Goal: Information Seeking & Learning: Compare options

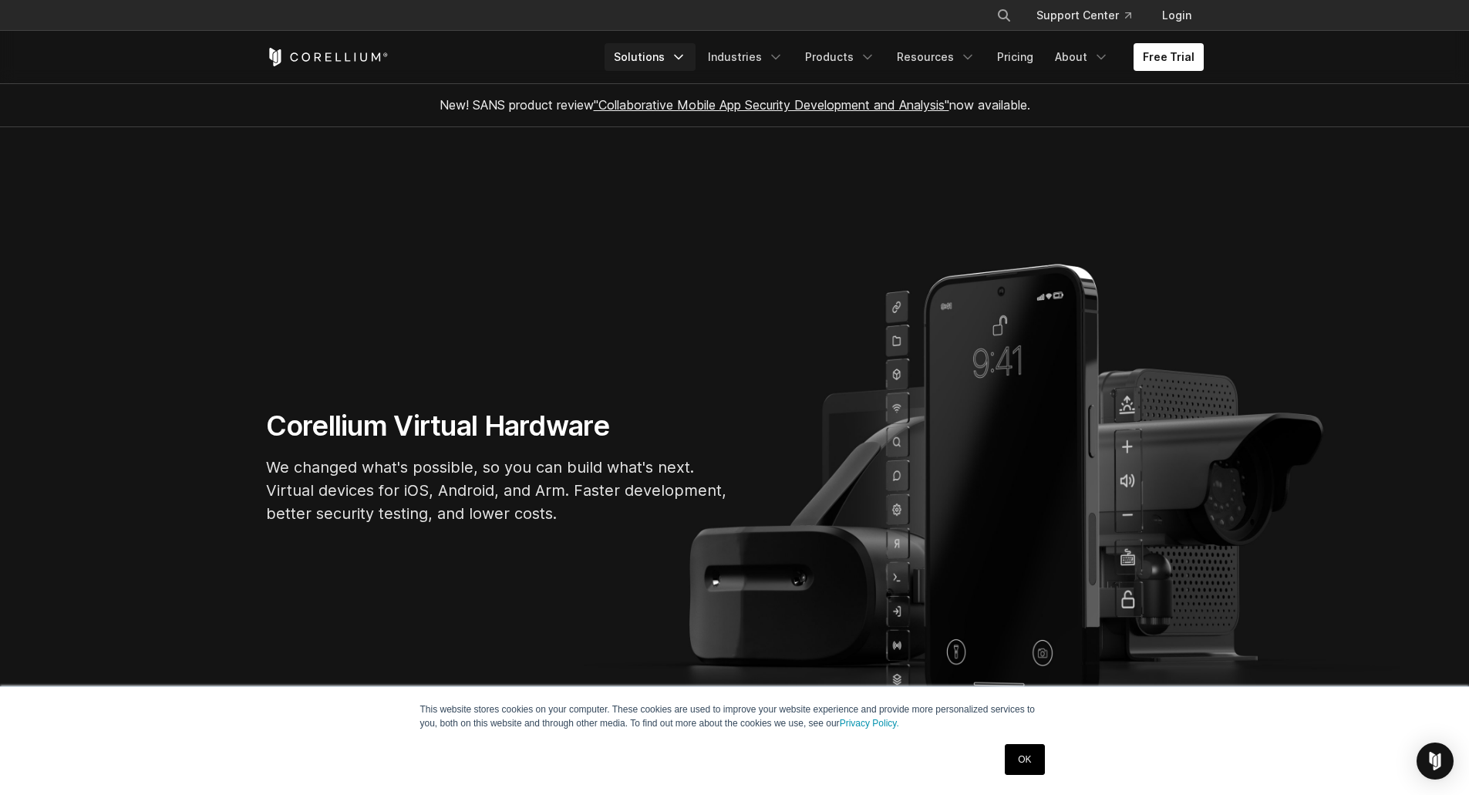
drag, startPoint x: 0, startPoint y: 0, endPoint x: 666, endPoint y: 61, distance: 669.3
click at [666, 61] on link "Solutions" at bounding box center [650, 57] width 91 height 28
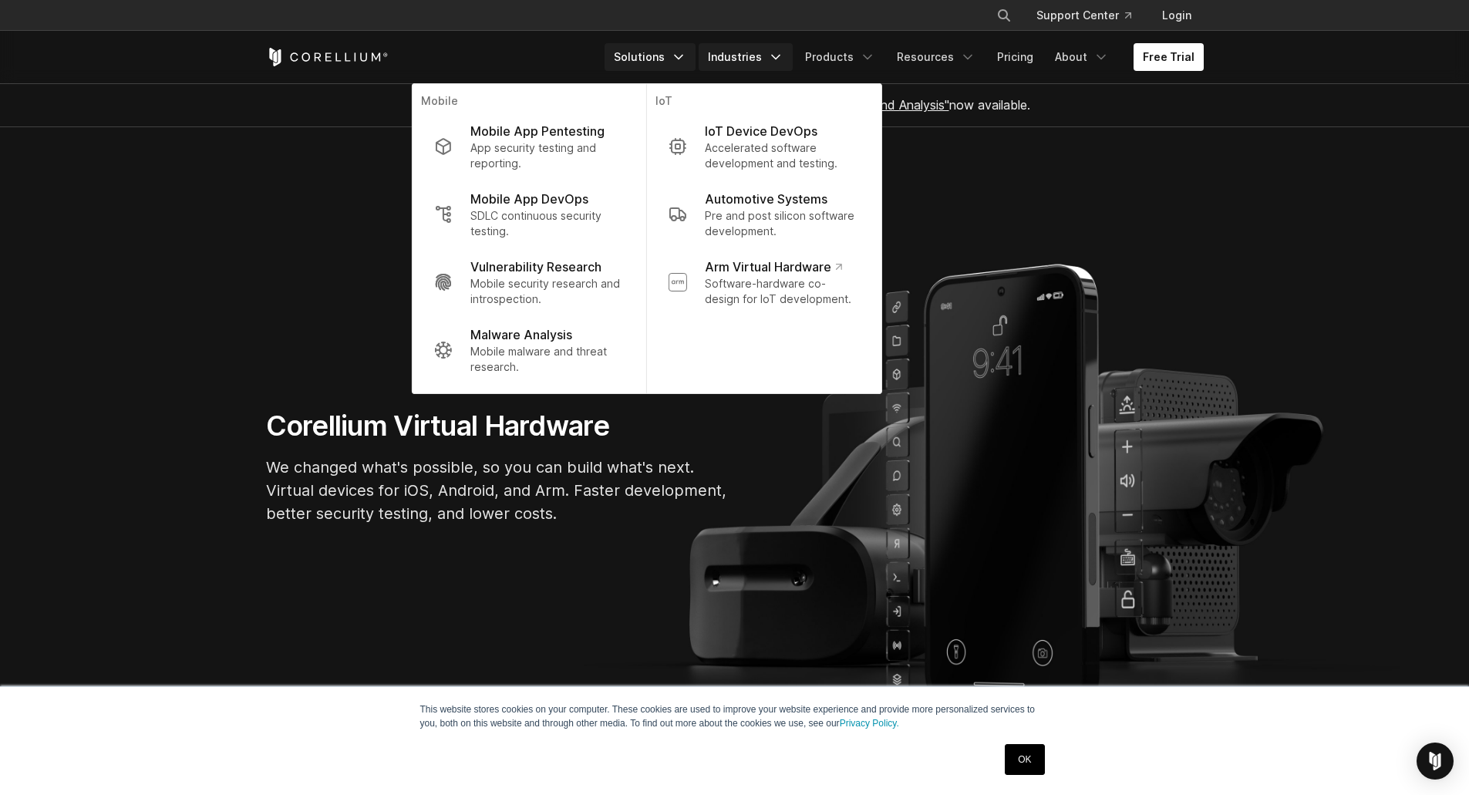
click at [771, 64] on link "Industries" at bounding box center [746, 57] width 94 height 28
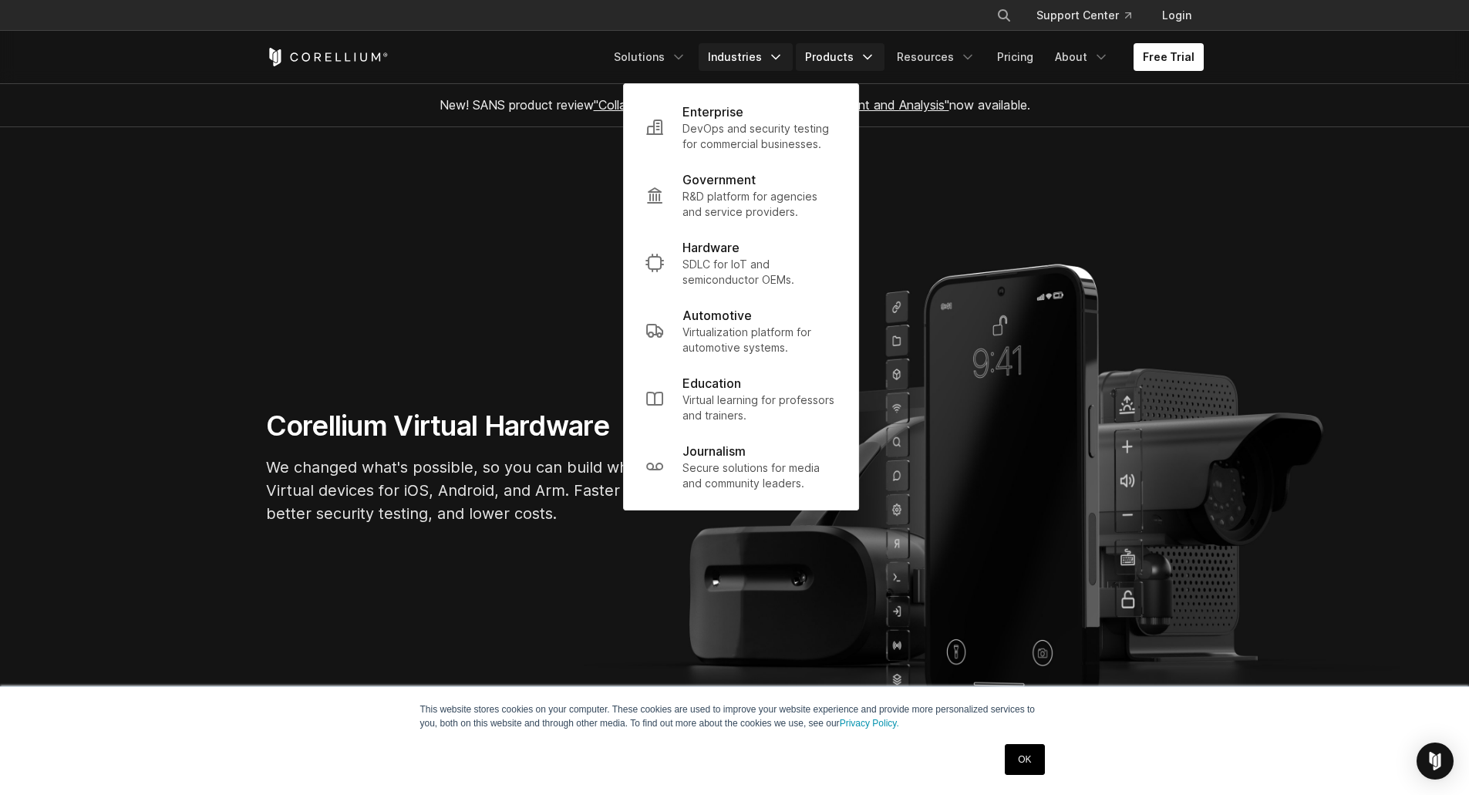
click at [852, 68] on link "Products" at bounding box center [840, 57] width 89 height 28
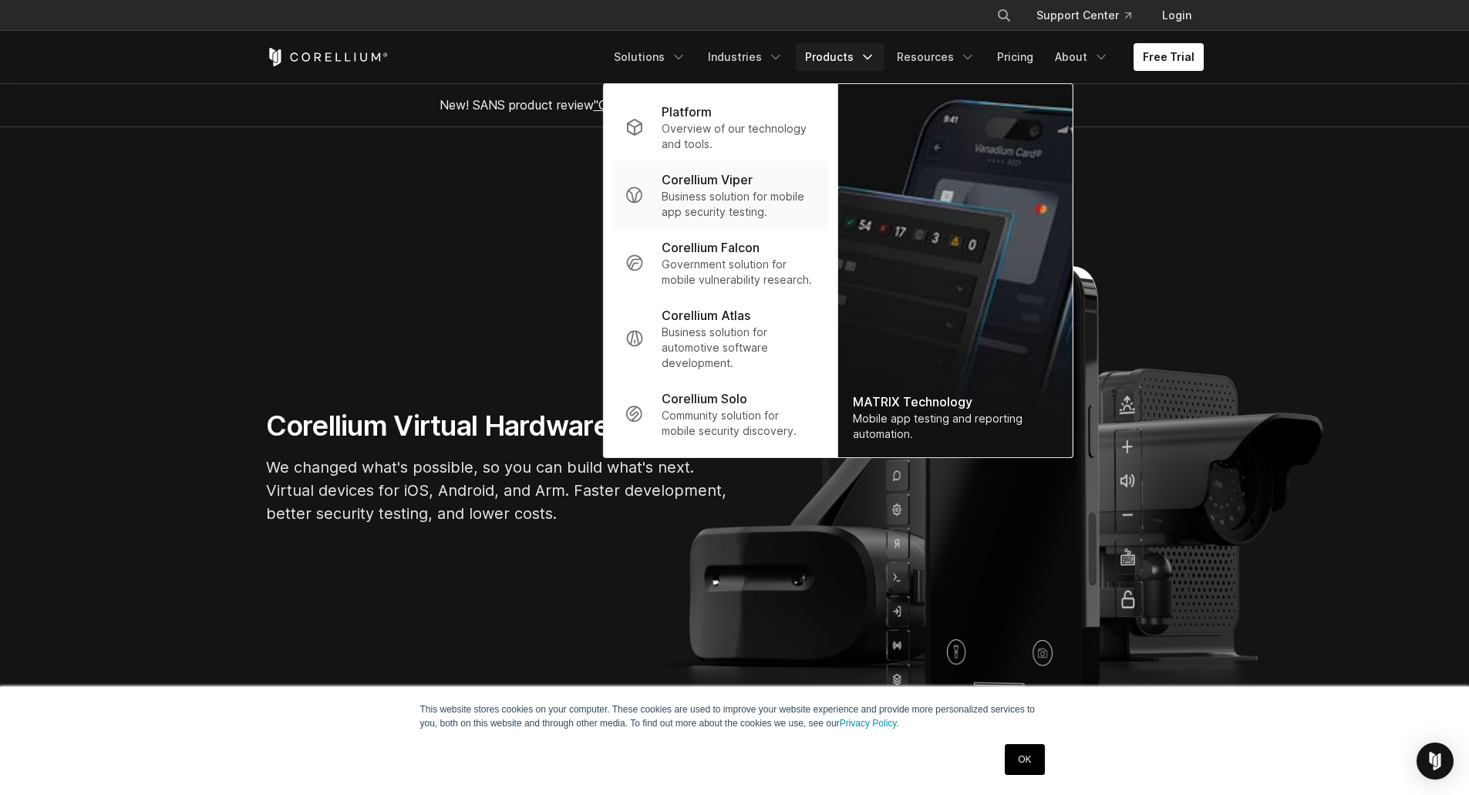
click at [734, 167] on link "Corellium Viper Business solution for mobile app security testing." at bounding box center [719, 195] width 215 height 68
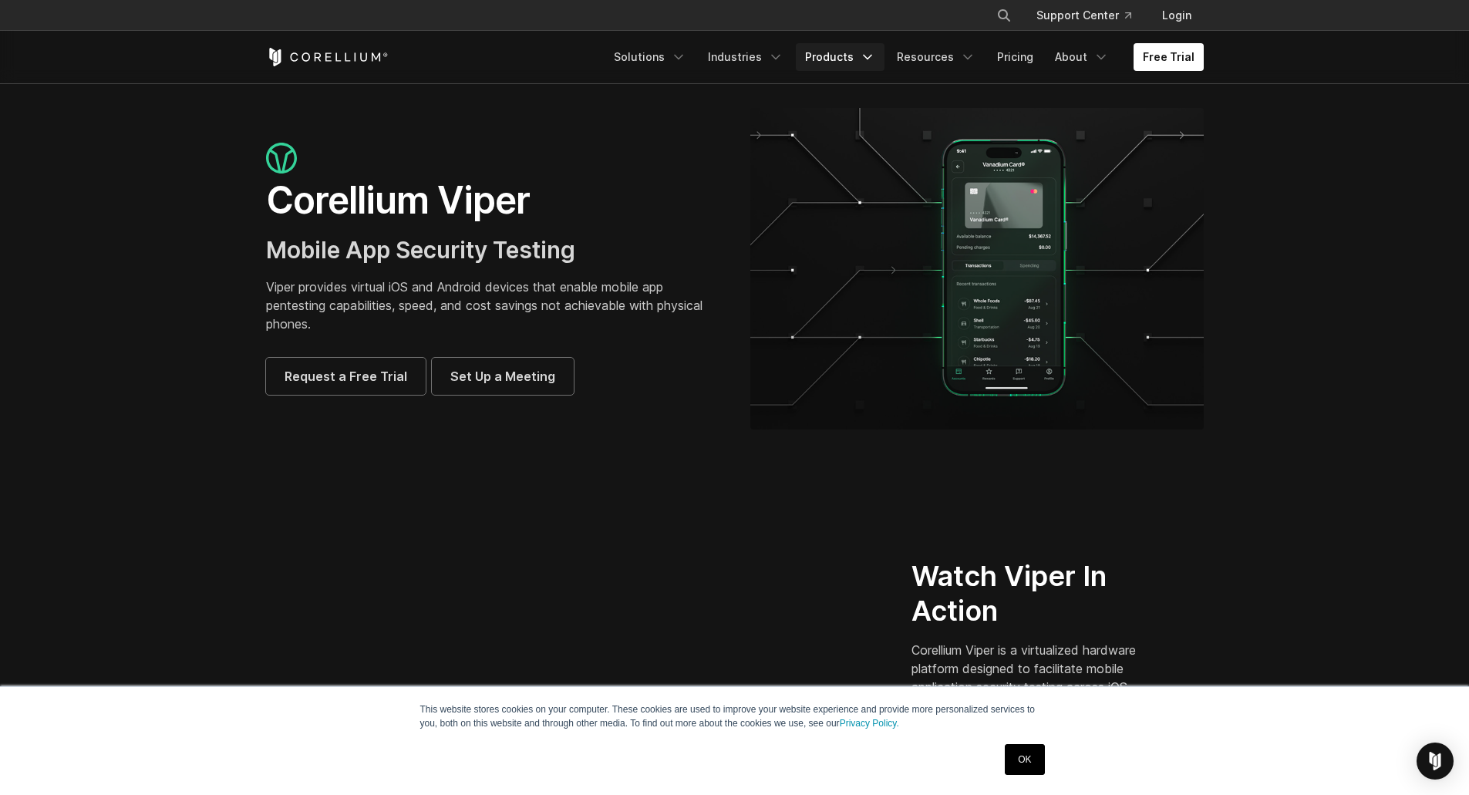
click at [822, 61] on link "Products" at bounding box center [840, 57] width 89 height 28
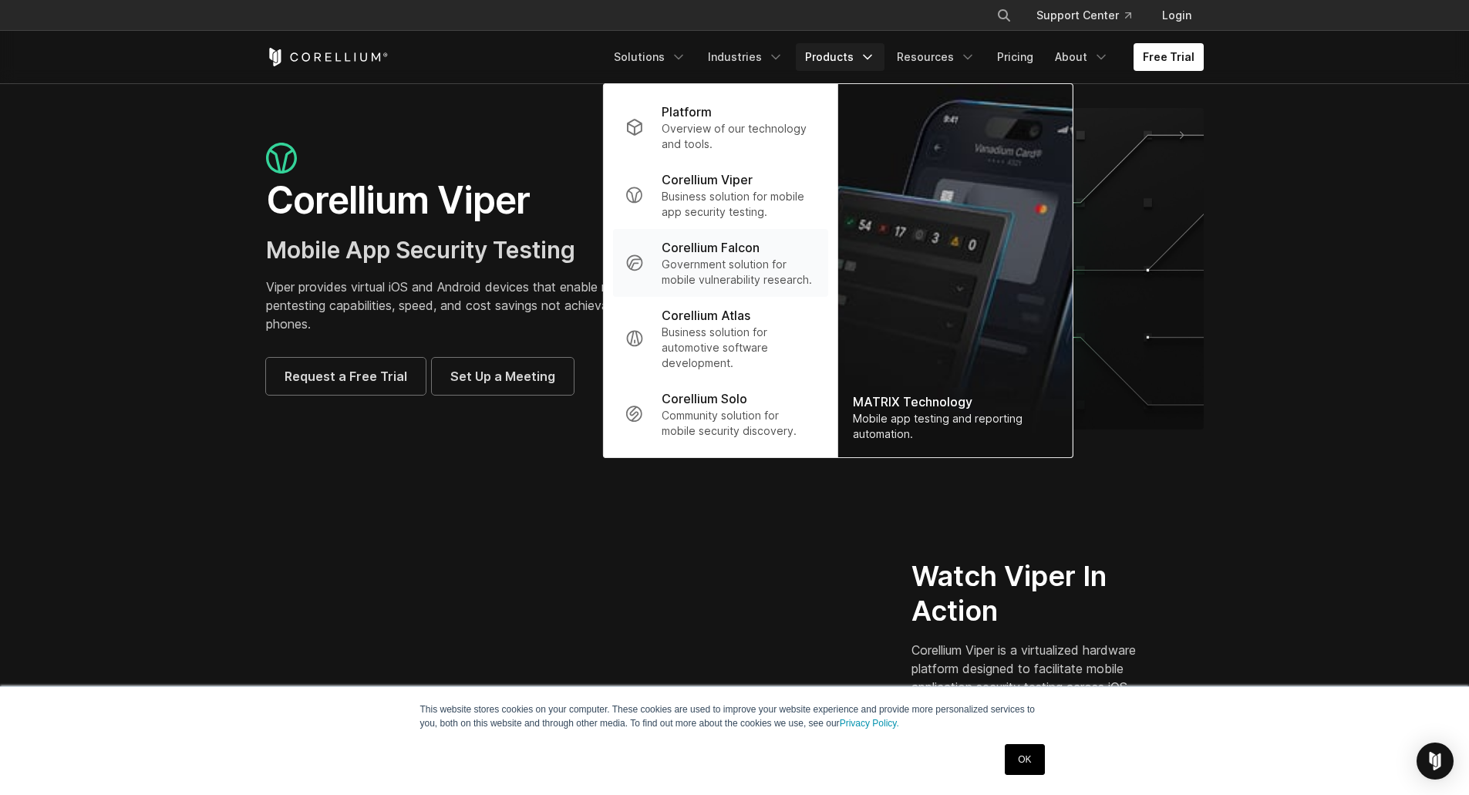
click at [758, 255] on p "Corellium Falcon" at bounding box center [711, 247] width 98 height 19
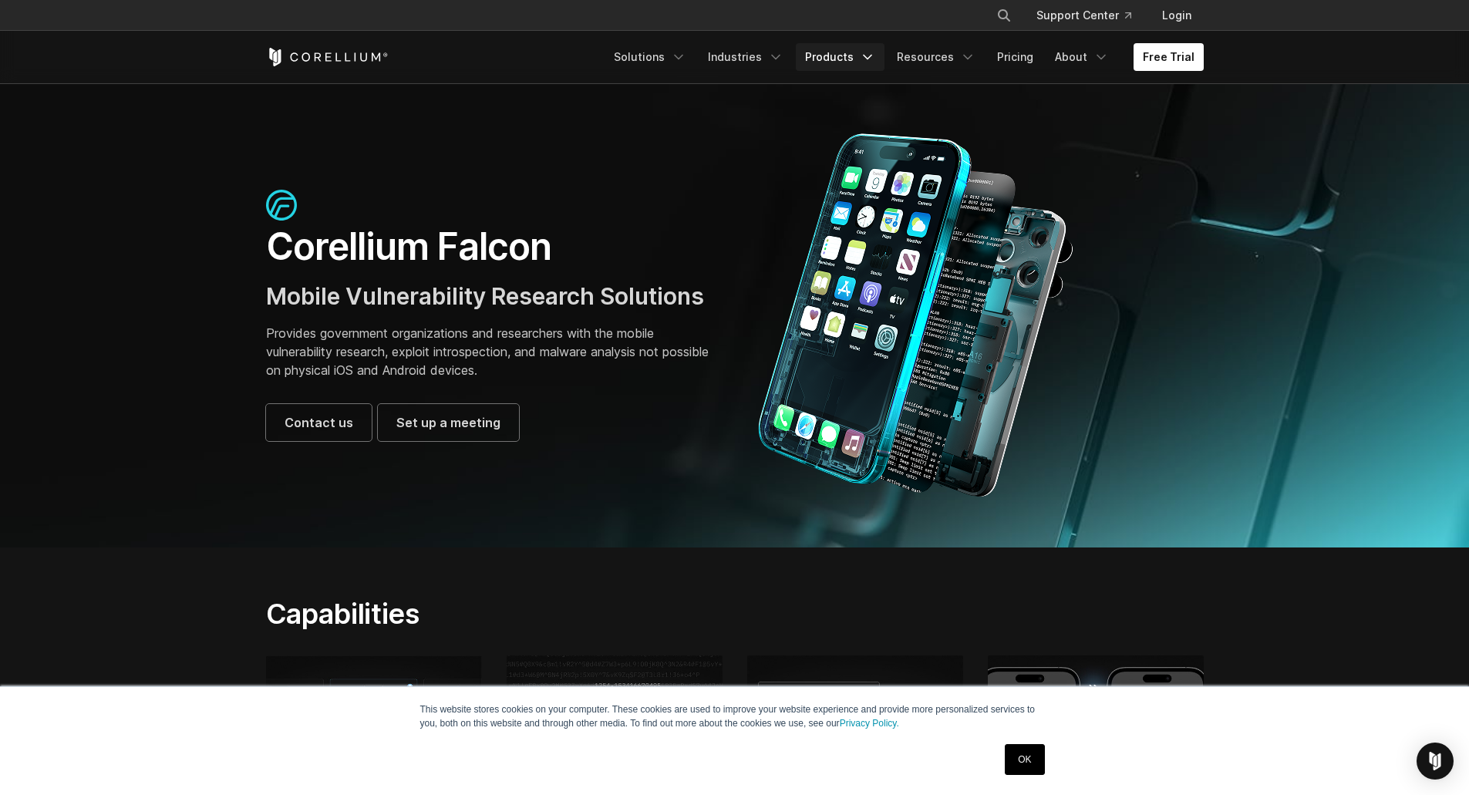
click at [835, 59] on link "Products" at bounding box center [840, 57] width 89 height 28
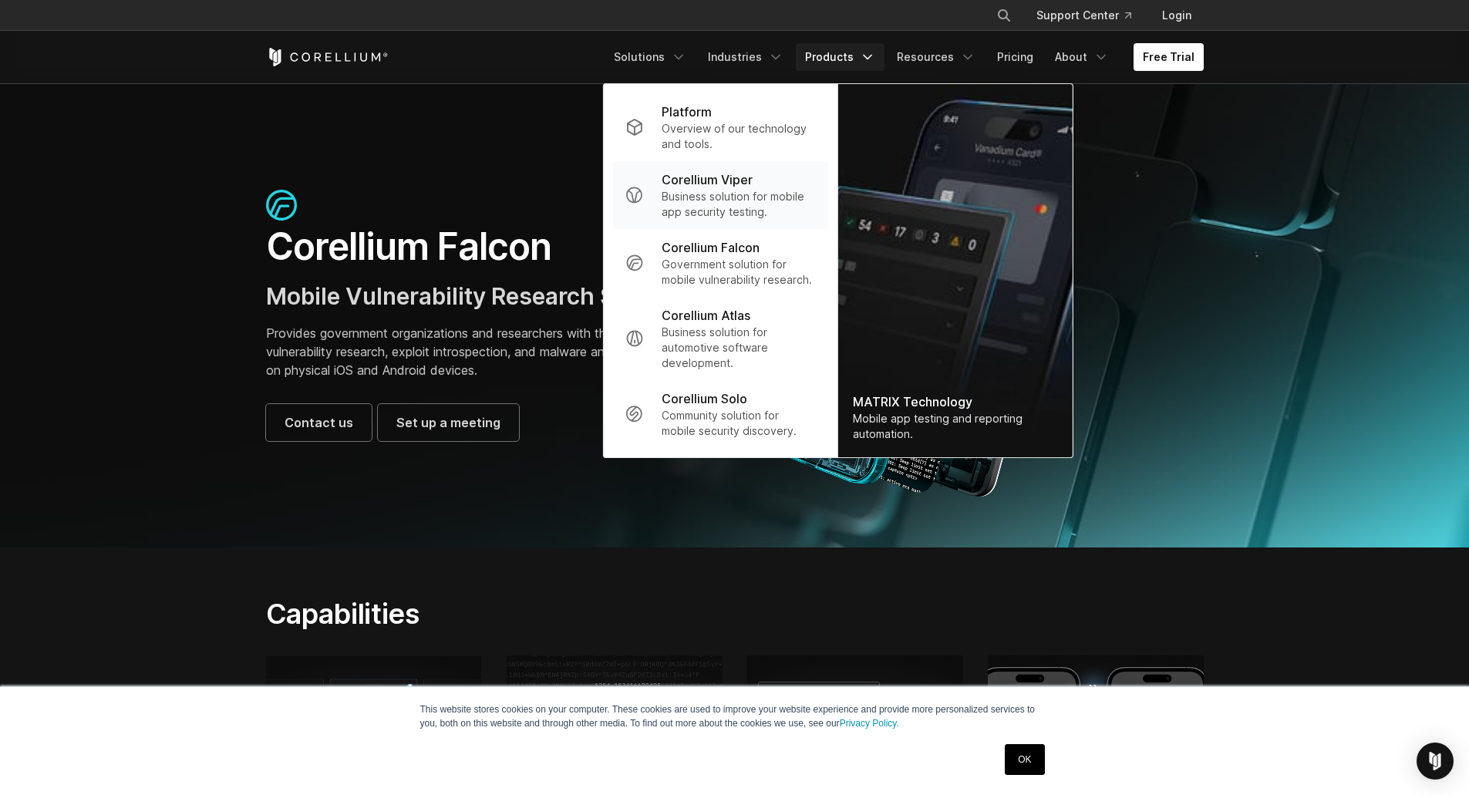
click at [744, 185] on p "Corellium Viper" at bounding box center [707, 179] width 91 height 19
